Goal: Task Accomplishment & Management: Manage account settings

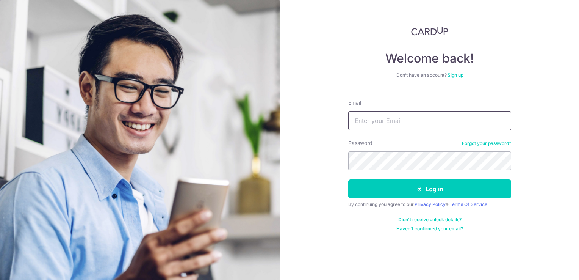
click at [389, 122] on input "Email" at bounding box center [430, 120] width 163 height 19
type input "[EMAIL_ADDRESS][DOMAIN_NAME]"
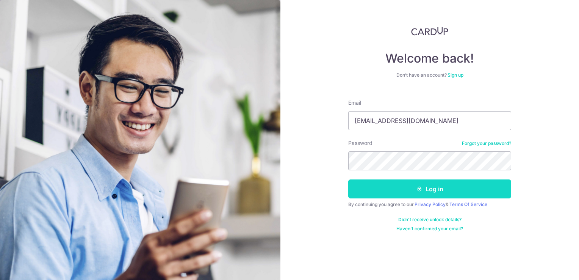
click at [379, 187] on button "Log in" at bounding box center [430, 188] width 163 height 19
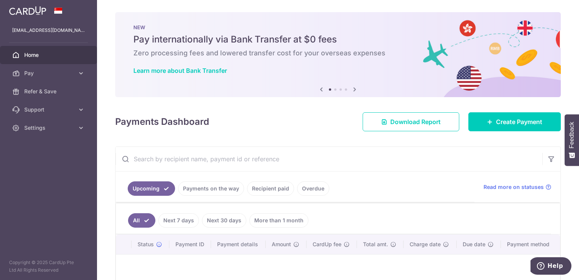
click at [257, 189] on link "Recipient paid" at bounding box center [270, 188] width 47 height 14
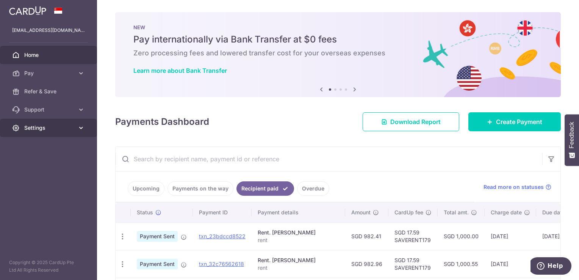
click at [70, 123] on link "Settings" at bounding box center [48, 128] width 97 height 18
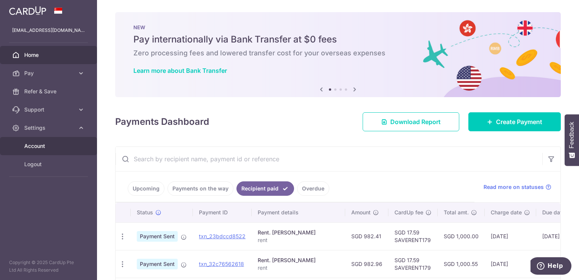
click at [58, 145] on span "Account" at bounding box center [49, 146] width 50 height 8
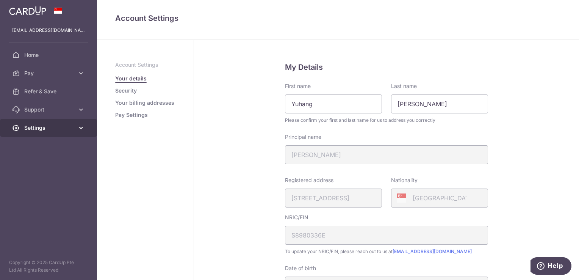
click at [68, 130] on span "Settings" at bounding box center [49, 128] width 50 height 8
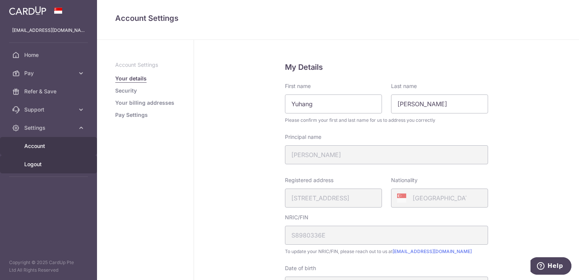
click at [44, 162] on span "Logout" at bounding box center [49, 164] width 50 height 8
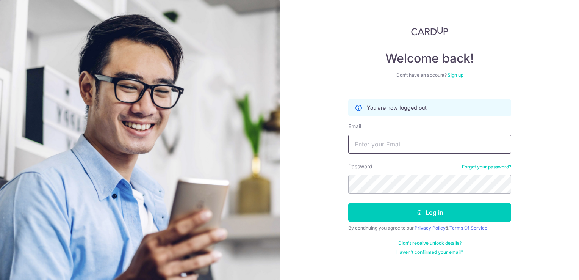
click at [374, 147] on input "Email" at bounding box center [430, 144] width 163 height 19
type input "zyh198968@hotmail.com"
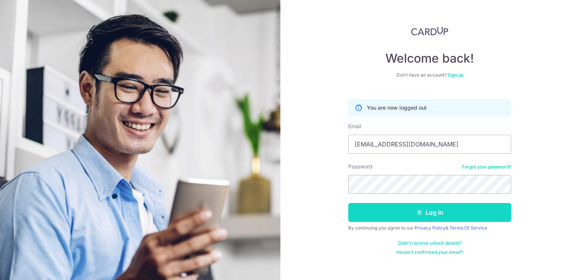
click at [457, 207] on button "Log in" at bounding box center [430, 212] width 163 height 19
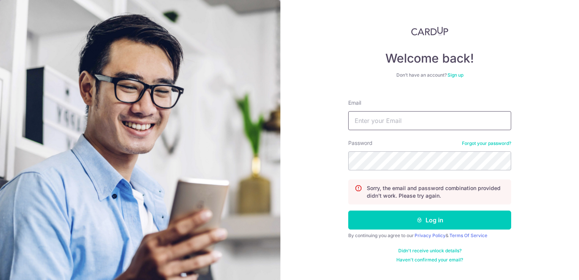
click at [400, 121] on input "Email" at bounding box center [430, 120] width 163 height 19
type input "z"
type input "yeahleonchan@gmail.com"
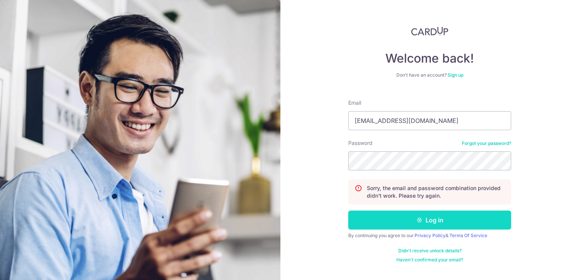
click at [426, 218] on button "Log in" at bounding box center [430, 219] width 163 height 19
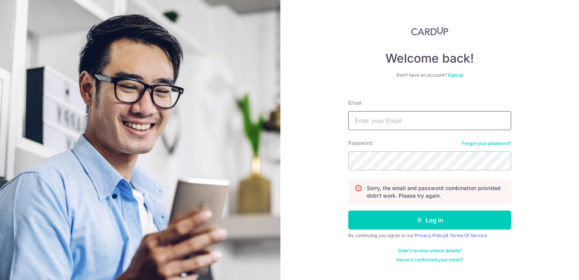
click at [386, 119] on input "Email" at bounding box center [430, 120] width 163 height 19
click at [434, 125] on input "zyh198968@hotmail.com" at bounding box center [430, 120] width 163 height 19
type input "[EMAIL_ADDRESS][DOMAIN_NAME]"
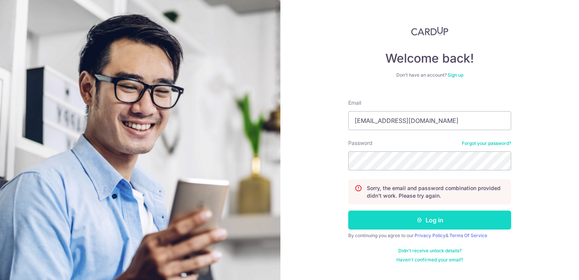
click at [434, 217] on button "Log in" at bounding box center [430, 219] width 163 height 19
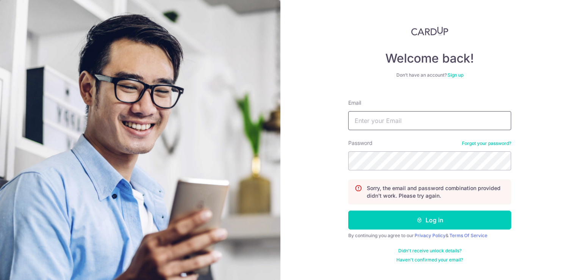
click at [403, 126] on input "Email" at bounding box center [430, 120] width 163 height 19
type input "[EMAIL_ADDRESS][DOMAIN_NAME]"
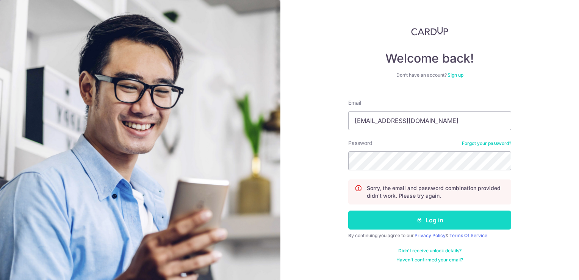
click at [447, 215] on button "Log in" at bounding box center [430, 219] width 163 height 19
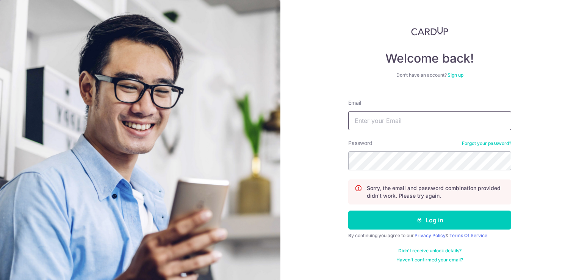
click at [411, 125] on input "Email" at bounding box center [430, 120] width 163 height 19
type input "[EMAIL_ADDRESS][DOMAIN_NAME]"
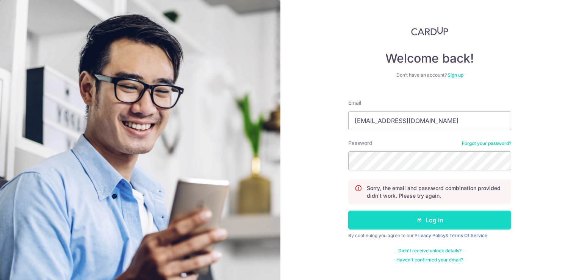
click at [434, 219] on button "Log in" at bounding box center [430, 219] width 163 height 19
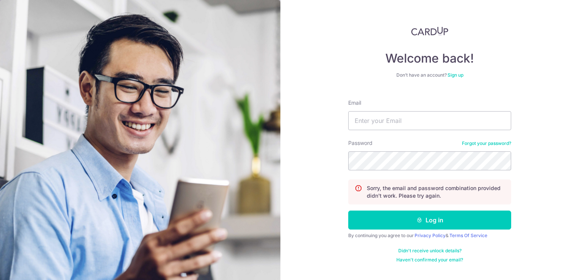
click at [470, 140] on div "Password Forgot your password?" at bounding box center [430, 154] width 163 height 31
click at [477, 143] on link "Forgot your password?" at bounding box center [486, 143] width 49 height 6
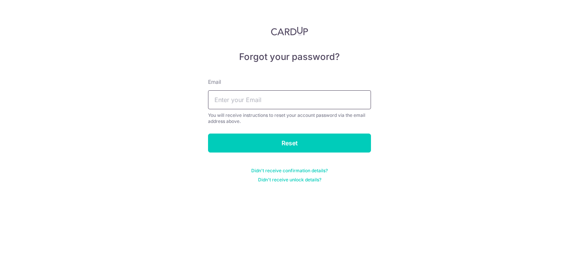
click at [290, 92] on input "text" at bounding box center [289, 99] width 163 height 19
type input "[EMAIL_ADDRESS][DOMAIN_NAME]"
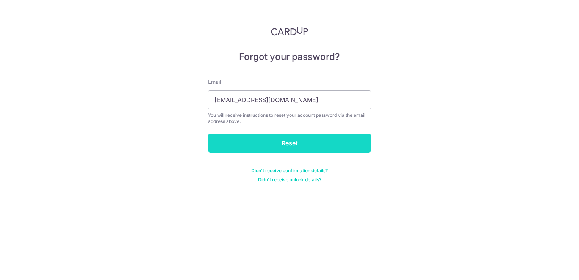
click at [273, 145] on input "Reset" at bounding box center [289, 142] width 163 height 19
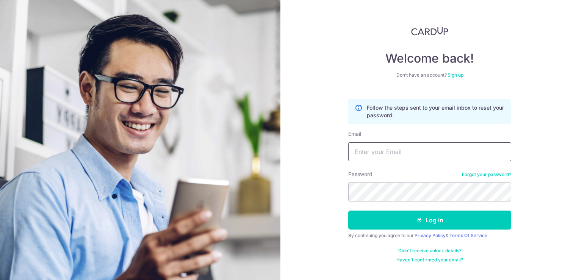
click at [358, 143] on input "Email" at bounding box center [430, 151] width 163 height 19
type input "yeahleonchan@gmail.com"
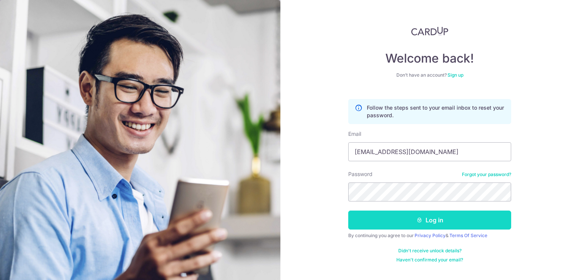
click at [399, 215] on button "Log in" at bounding box center [430, 219] width 163 height 19
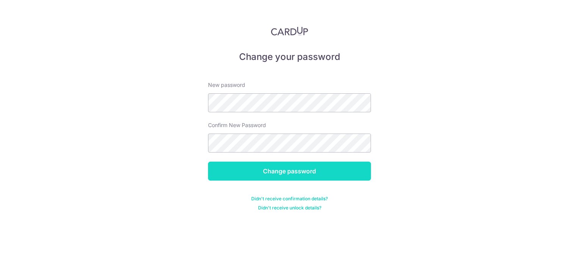
click at [303, 174] on input "Change password" at bounding box center [289, 171] width 163 height 19
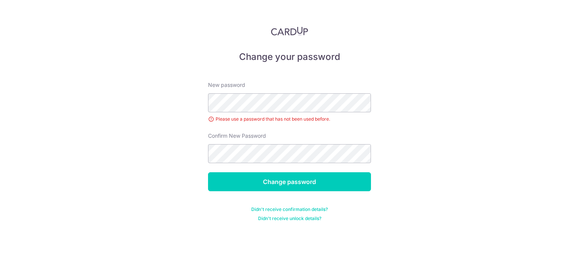
click at [326, 135] on div "Confirm New Password" at bounding box center [289, 147] width 163 height 31
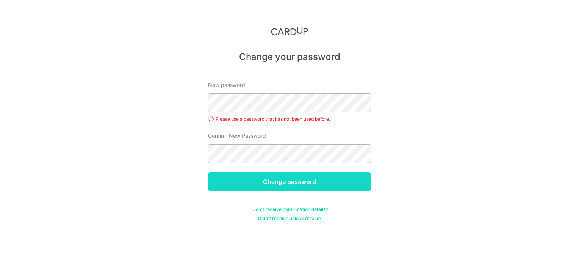
click at [269, 180] on input "Change password" at bounding box center [289, 181] width 163 height 19
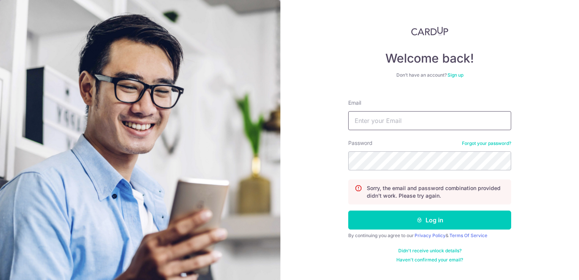
click at [385, 126] on input "Email" at bounding box center [430, 120] width 163 height 19
type input "[EMAIL_ADDRESS][DOMAIN_NAME]"
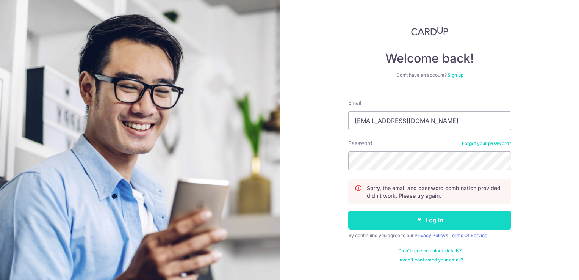
click at [391, 212] on button "Log in" at bounding box center [430, 219] width 163 height 19
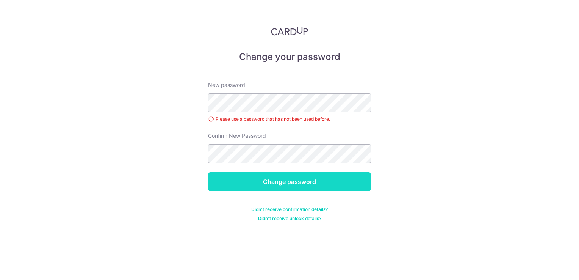
click at [303, 177] on input "Change password" at bounding box center [289, 181] width 163 height 19
